Goal: Transaction & Acquisition: Purchase product/service

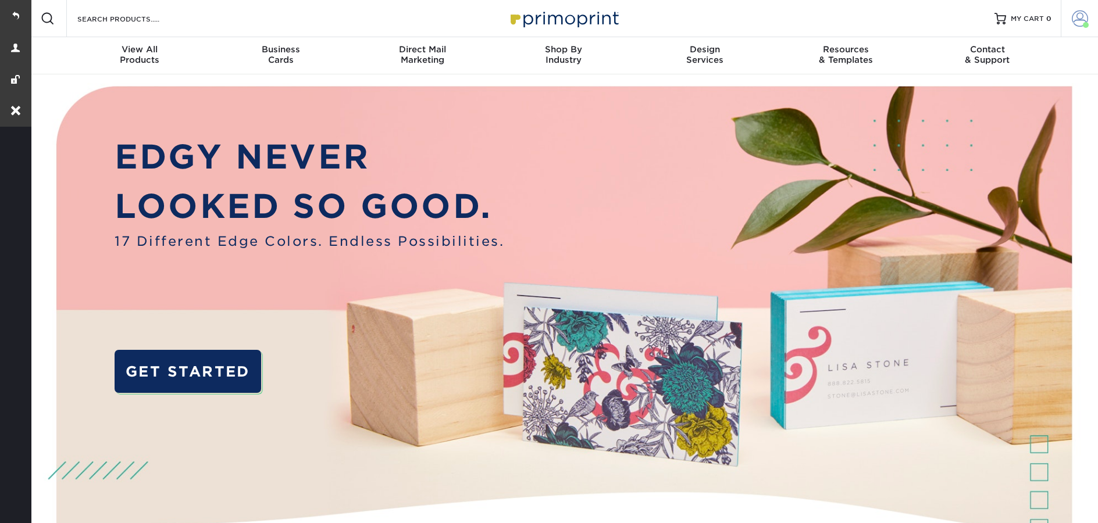
click at [1085, 26] on span at bounding box center [1086, 25] width 6 height 6
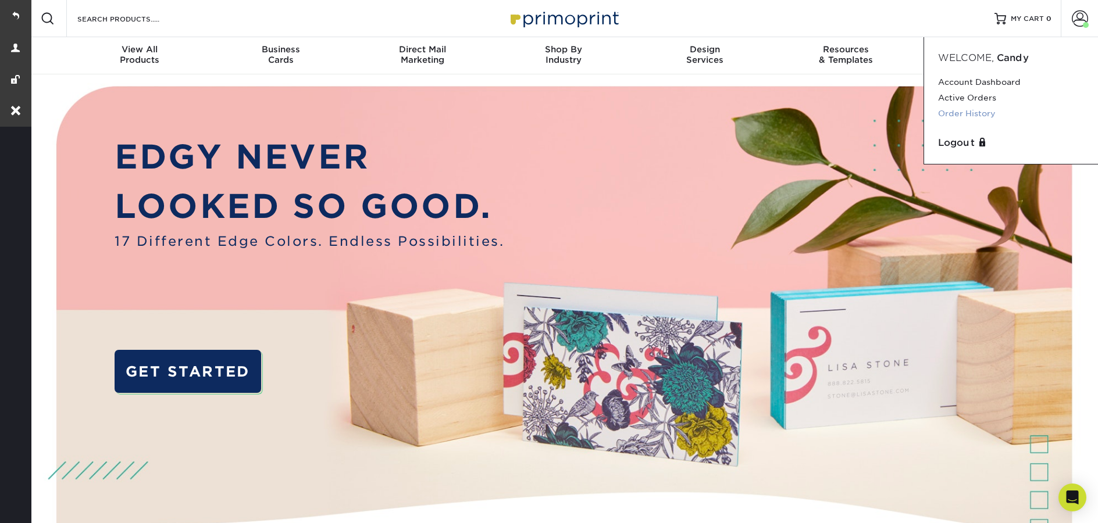
click at [976, 111] on link "Order History" at bounding box center [1011, 114] width 146 height 16
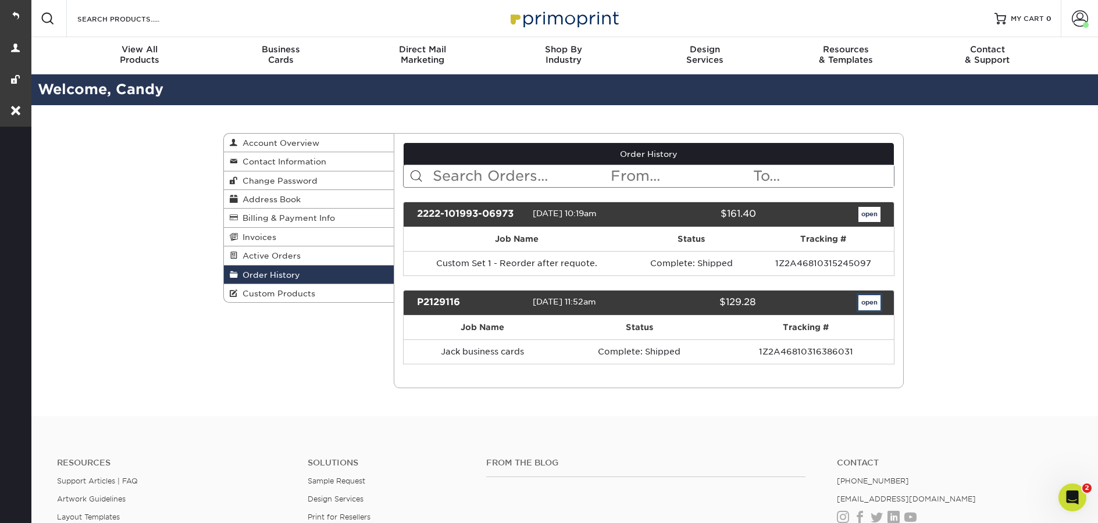
click at [871, 305] on link "open" at bounding box center [869, 302] width 22 height 15
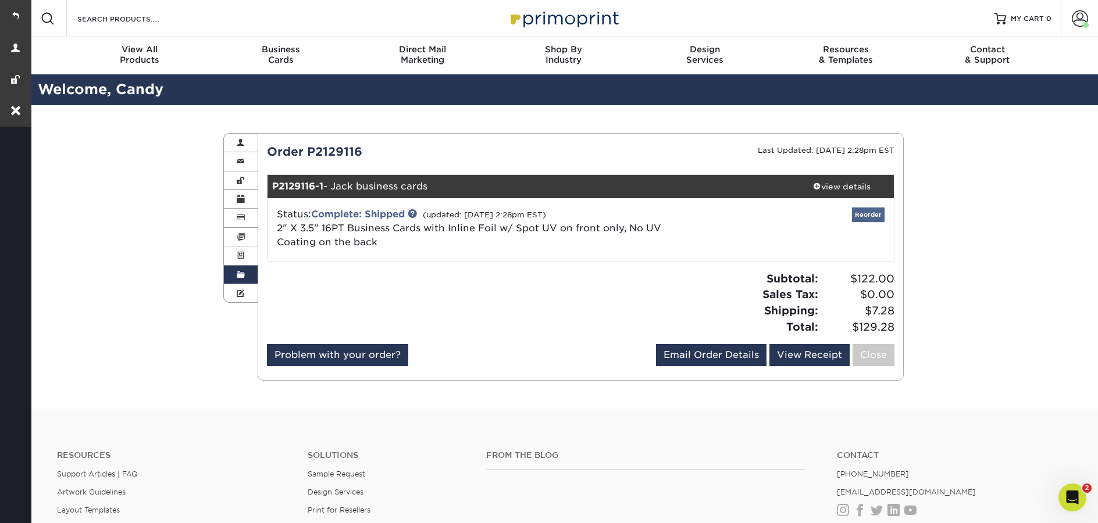
click at [875, 214] on div "Attention: This order is currently being worked on by our processing team! Modi…" at bounding box center [581, 257] width 628 height 228
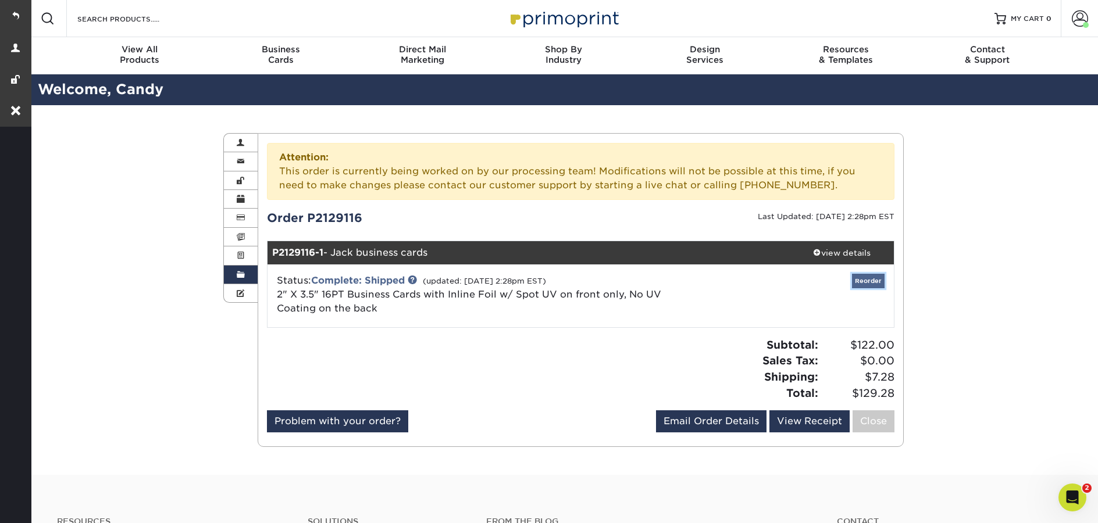
click at [868, 276] on link "Reorder" at bounding box center [868, 281] width 33 height 15
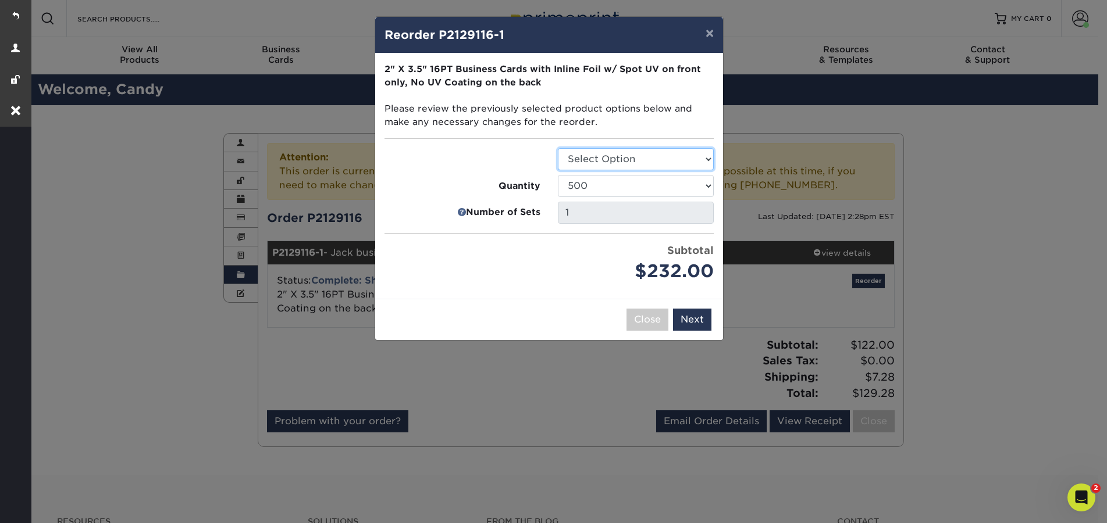
click at [609, 152] on select "Select Option Business Cards" at bounding box center [636, 159] width 156 height 22
select select "3b5148f1-0588-4f88-a218-97bcfdce65c1"
click at [558, 148] on select "Select Option Business Cards" at bounding box center [636, 159] width 156 height 22
click at [687, 317] on button "Next" at bounding box center [692, 320] width 38 height 22
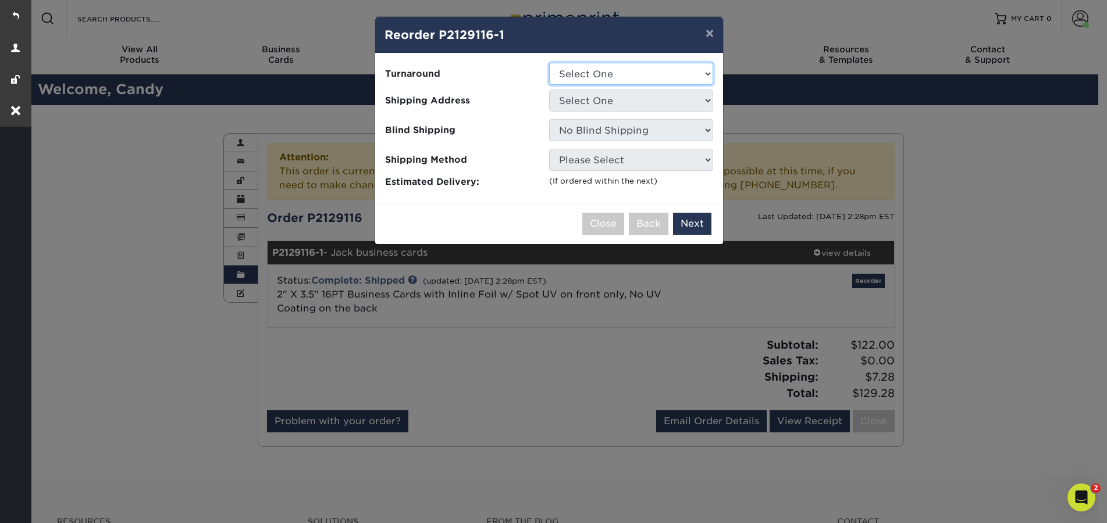
click at [619, 81] on select "Select One 2-4 Business Days" at bounding box center [631, 74] width 164 height 22
select select "ff3902b1-2b63-425e-ac4b-7afd8e130052"
click at [549, 63] on select "Select One 2-4 Business Days" at bounding box center [631, 74] width 164 height 22
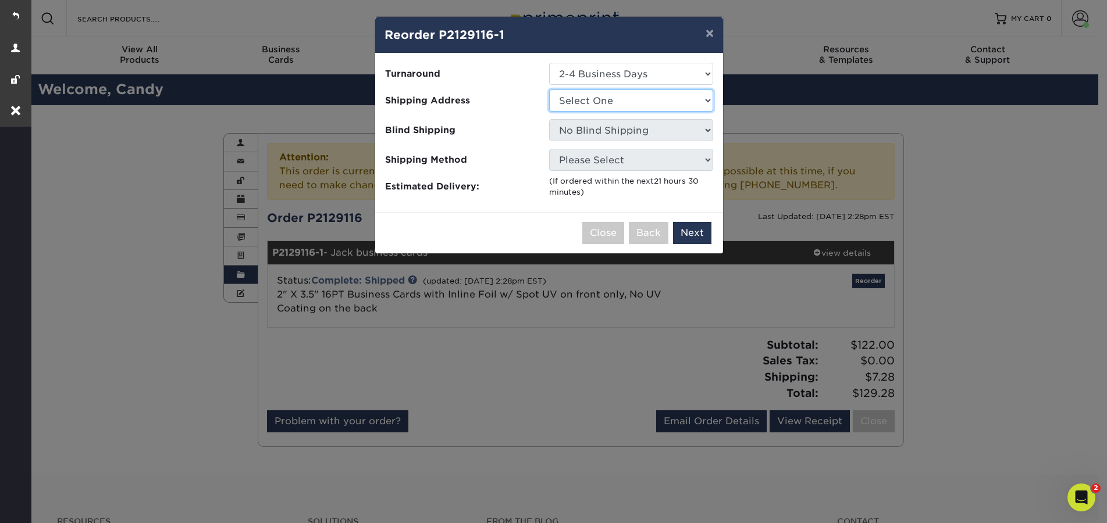
click at [605, 98] on select "Select One Tapper Business Card" at bounding box center [631, 101] width 164 height 22
select select "109637"
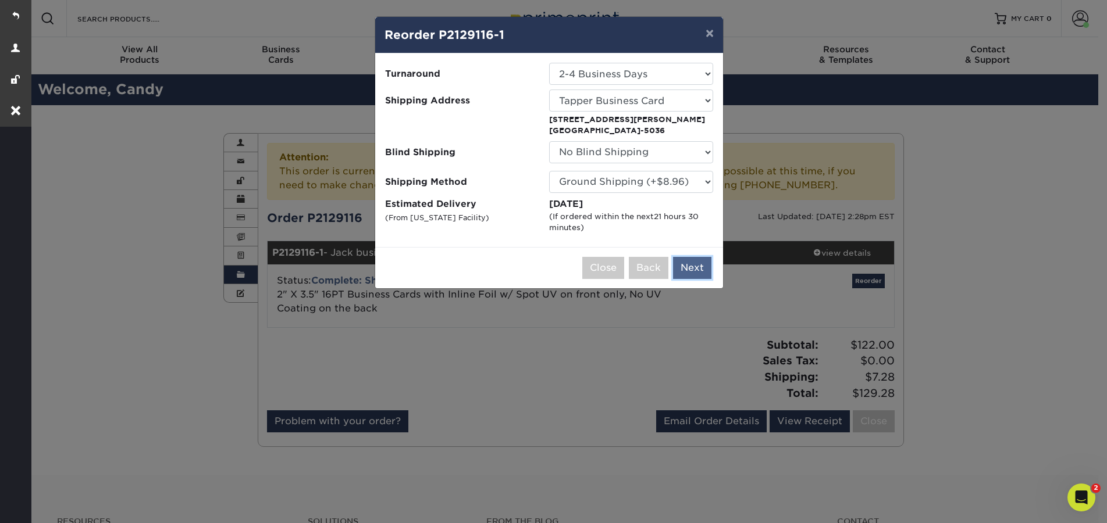
click at [686, 266] on button "Next" at bounding box center [692, 268] width 38 height 22
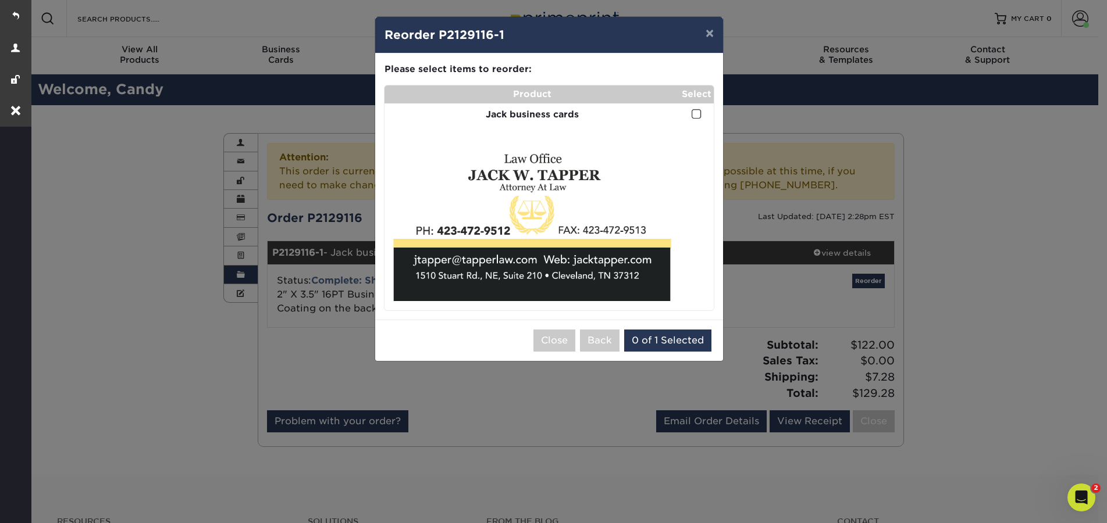
click at [698, 118] on span at bounding box center [696, 114] width 10 height 11
click at [0, 0] on input "checkbox" at bounding box center [0, 0] width 0 height 0
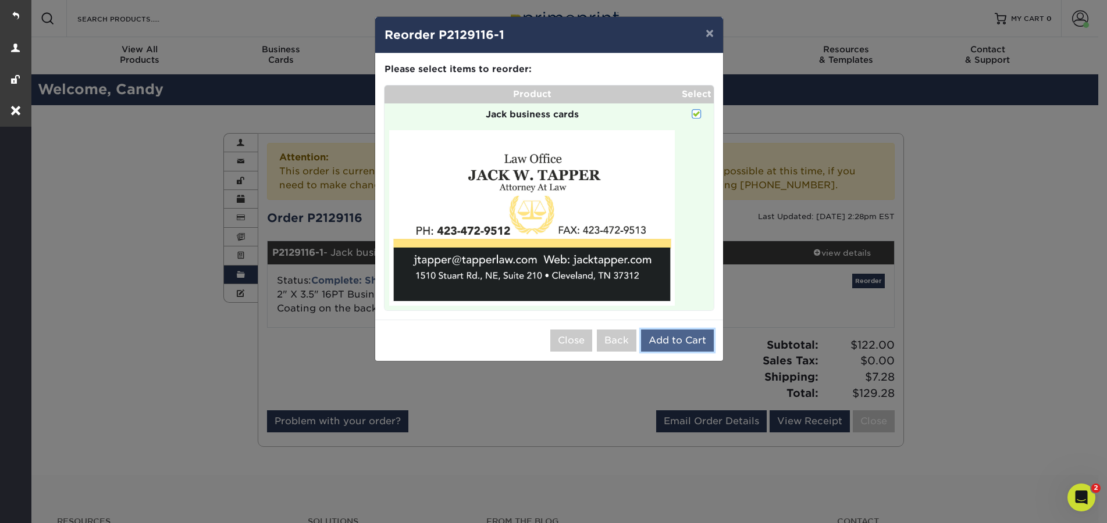
click at [664, 341] on button "Add to Cart" at bounding box center [677, 341] width 73 height 22
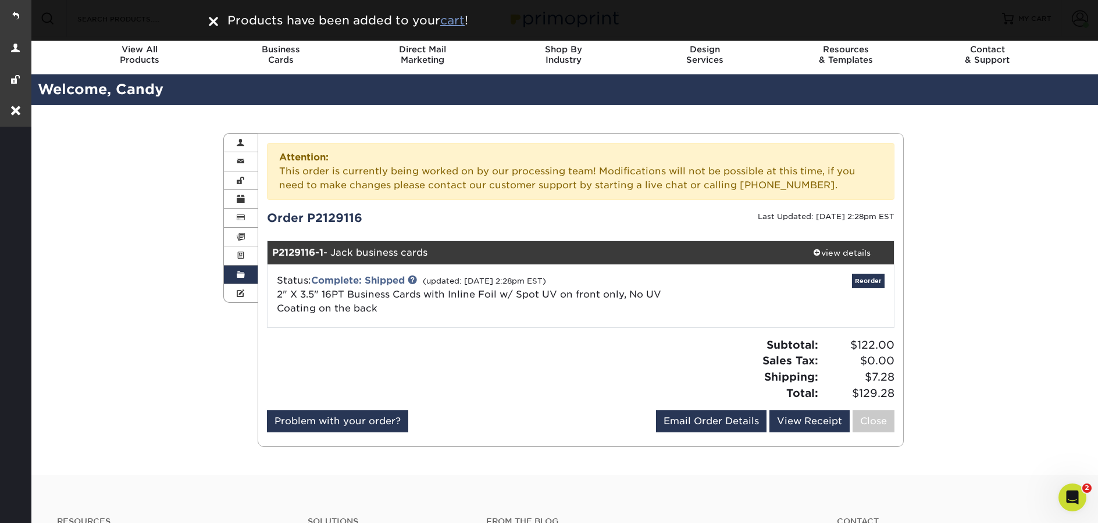
click at [461, 25] on u "cart" at bounding box center [452, 20] width 24 height 14
